Goal: Navigation & Orientation: Locate item on page

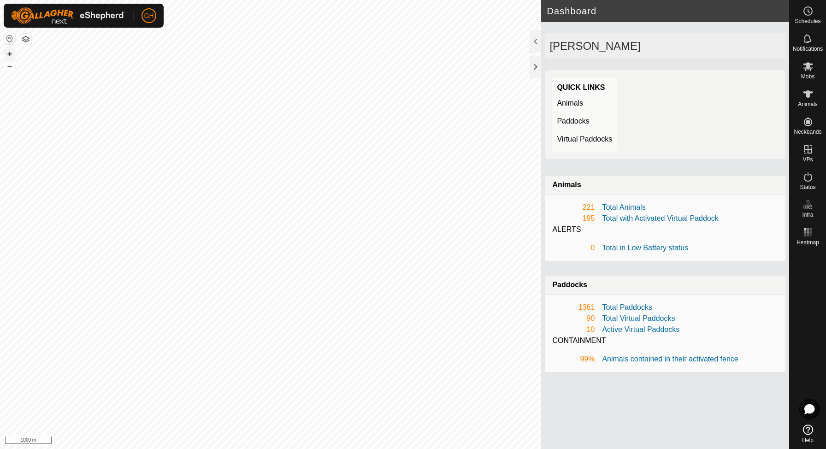
click at [10, 54] on button "+" at bounding box center [9, 53] width 11 height 11
click at [5, 68] on button "–" at bounding box center [9, 65] width 11 height 11
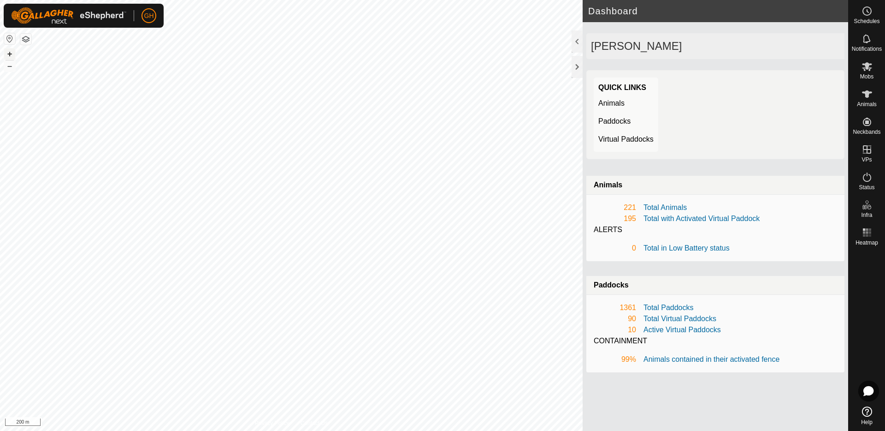
click at [10, 50] on button "+" at bounding box center [9, 53] width 11 height 11
click at [576, 62] on div at bounding box center [577, 67] width 11 height 22
